Goal: Information Seeking & Learning: Learn about a topic

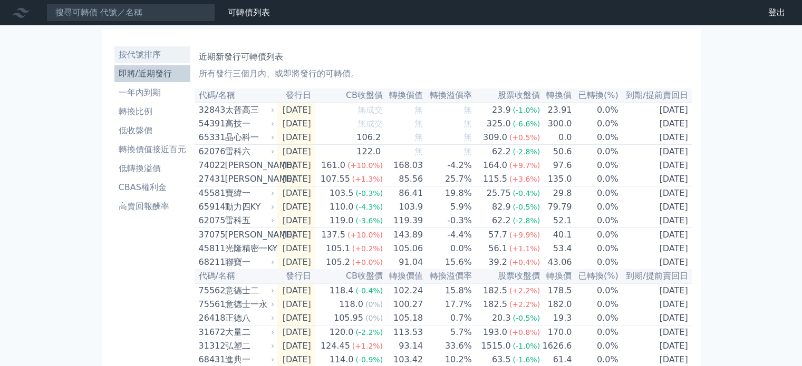
click at [162, 53] on li "按代號排序" at bounding box center [152, 54] width 76 height 13
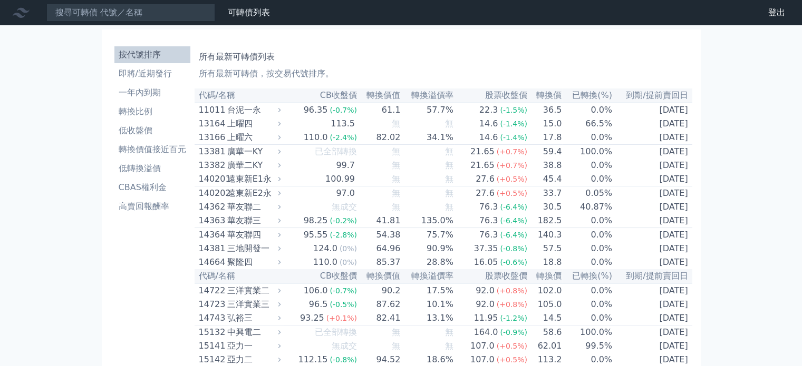
click at [140, 52] on li "按代號排序" at bounding box center [152, 54] width 76 height 13
click at [150, 56] on li "按代號排序" at bounding box center [152, 54] width 76 height 13
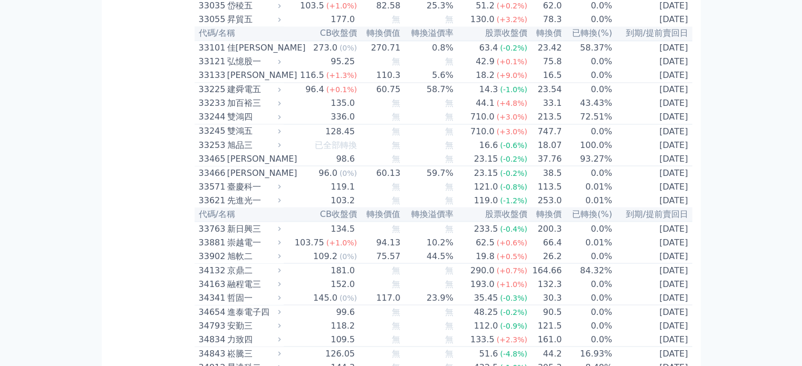
scroll to position [1922, 0]
